Goal: Task Accomplishment & Management: Use online tool/utility

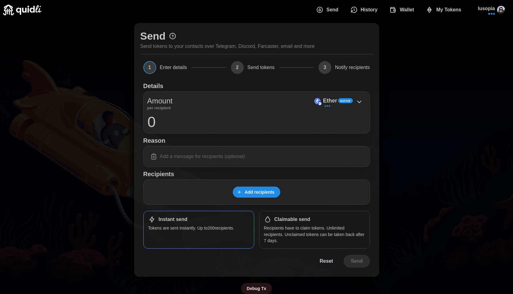
click at [430, 9] on icon "dots" at bounding box center [429, 9] width 7 height 7
click at [437, 8] on span "My Tokens" at bounding box center [448, 10] width 25 height 12
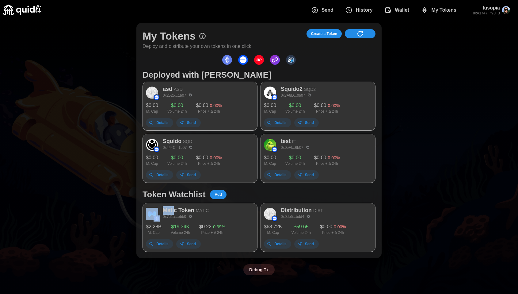
drag, startPoint x: 175, startPoint y: 211, endPoint x: 91, endPoint y: 213, distance: 84.0
click at [91, 213] on div "My Tokens Deploy and distribute your own tokens in one click Create a Token Dep…" at bounding box center [259, 149] width 518 height 258
click at [91, 214] on div "My Tokens Deploy and distribute your own tokens in one click Create a Token Dep…" at bounding box center [259, 149] width 518 height 258
click at [181, 211] on p "Matic Token" at bounding box center [179, 210] width 32 height 9
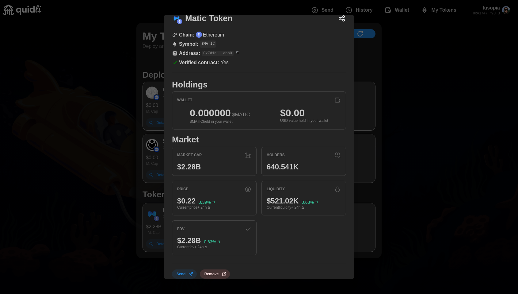
scroll to position [15, 0]
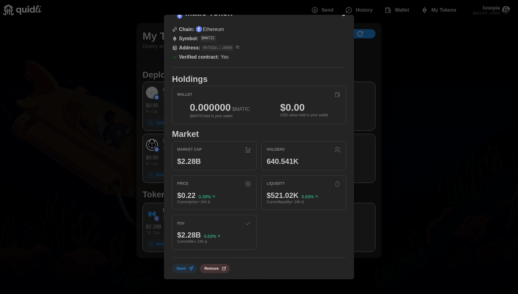
click at [113, 205] on div at bounding box center [259, 147] width 518 height 294
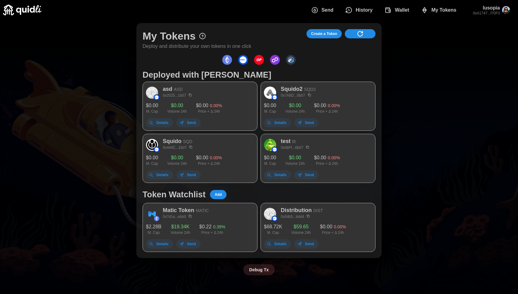
click at [184, 243] on icon "dots" at bounding box center [182, 244] width 4 height 4
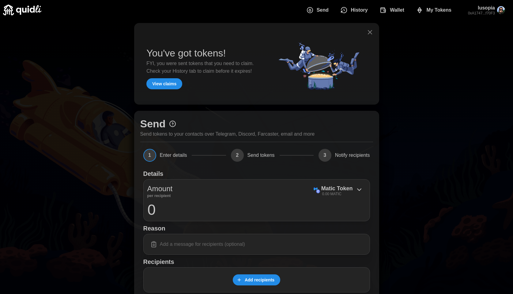
click at [425, 11] on span "My Tokens" at bounding box center [434, 10] width 36 height 12
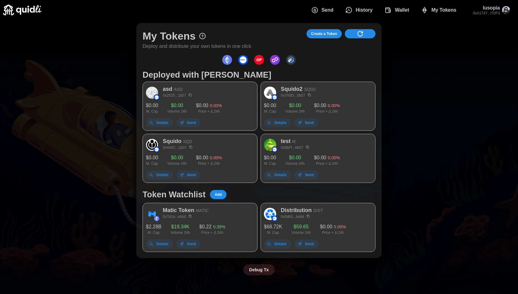
click at [307, 242] on span "Send" at bounding box center [309, 243] width 9 height 9
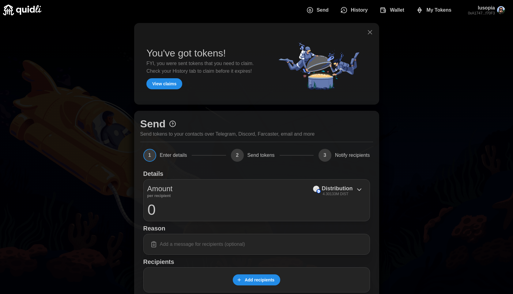
click at [372, 34] on icon "button" at bounding box center [370, 32] width 7 height 7
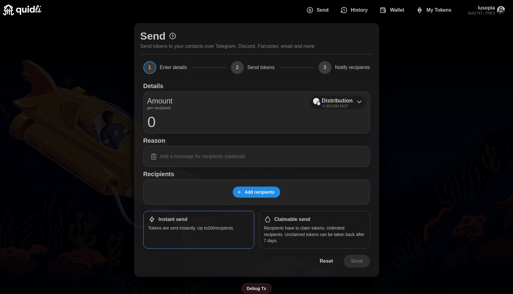
click at [351, 94] on div "Amount per recipient Distribution 4.30133M DIST 0" at bounding box center [256, 112] width 227 height 42
click at [325, 106] on p "4.30133M DIST" at bounding box center [336, 106] width 26 height 5
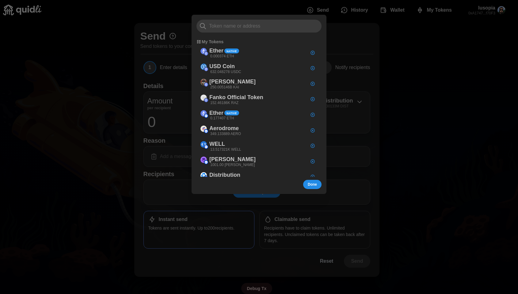
click at [459, 110] on div at bounding box center [259, 147] width 518 height 294
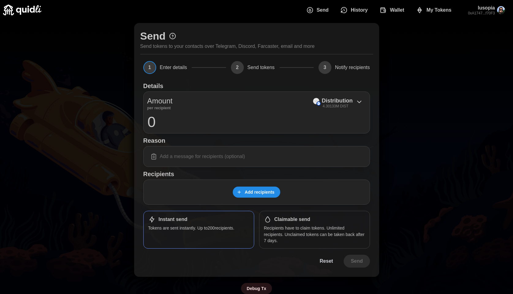
click at [436, 9] on span "My Tokens" at bounding box center [439, 10] width 25 height 12
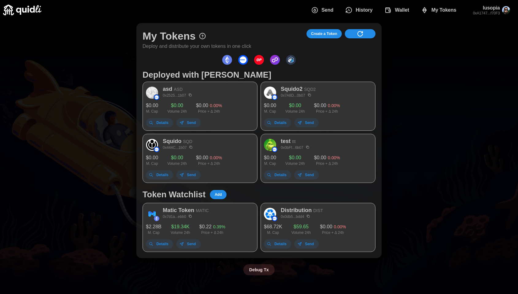
click at [325, 35] on span "Create a Token" at bounding box center [324, 33] width 26 height 9
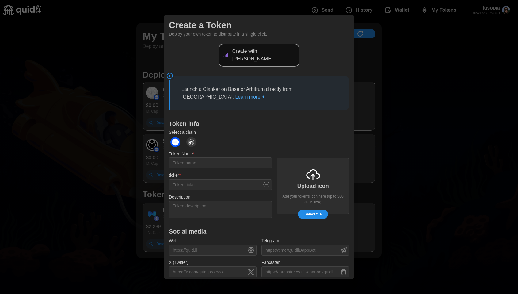
click at [432, 99] on div at bounding box center [259, 147] width 518 height 294
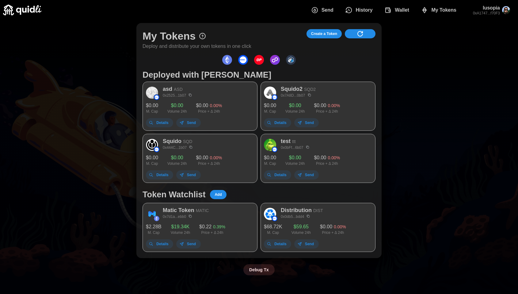
click at [325, 38] on div "Create a Token" at bounding box center [340, 39] width 69 height 21
click at [327, 35] on span "Create a Token" at bounding box center [324, 33] width 26 height 9
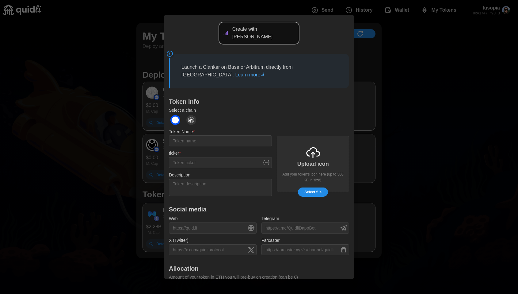
scroll to position [57, 0]
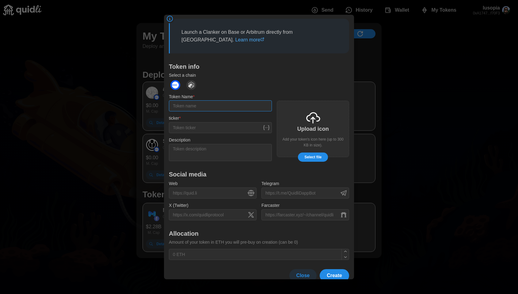
click at [185, 100] on input "Token Name *" at bounding box center [220, 105] width 103 height 11
click at [211, 123] on input "ticker *" at bounding box center [220, 127] width 103 height 11
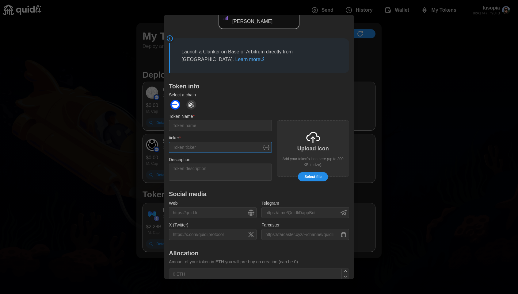
scroll to position [0, 0]
